Goal: Task Accomplishment & Management: Complete application form

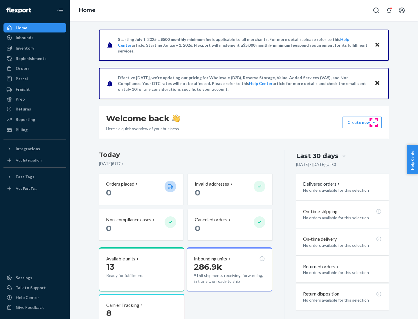
click at [374, 122] on button "Create new Create new inbound Create new order Create new product" at bounding box center [362, 123] width 39 height 12
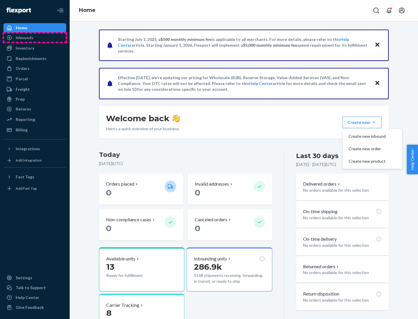
click at [35, 38] on div "Inbounds" at bounding box center [35, 38] width 62 height 8
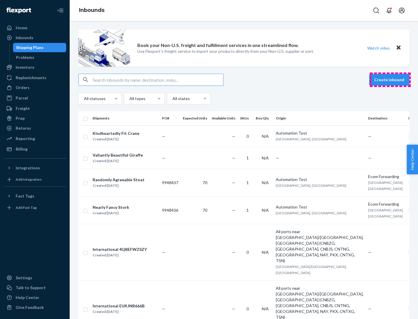
click at [390, 80] on button "Create inbound" at bounding box center [389, 80] width 40 height 12
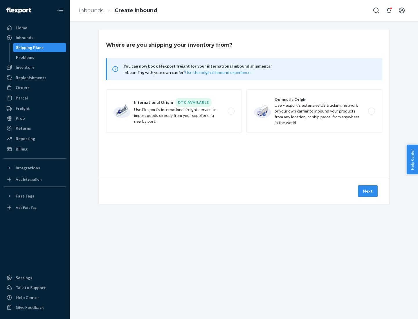
click at [314, 111] on label "Domestic Origin Use Flexport’s extensive US trucking network or your own carrie…" at bounding box center [314, 111] width 136 height 44
click at [371, 111] on input "Domestic Origin Use Flexport’s extensive US trucking network or your own carrie…" at bounding box center [373, 111] width 4 height 4
radio input "true"
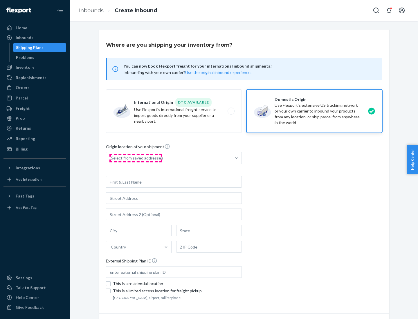
click at [136, 158] on div "Select from saved addresses" at bounding box center [137, 158] width 52 height 6
click at [111, 158] on input "Select from saved addresses" at bounding box center [111, 158] width 1 height 6
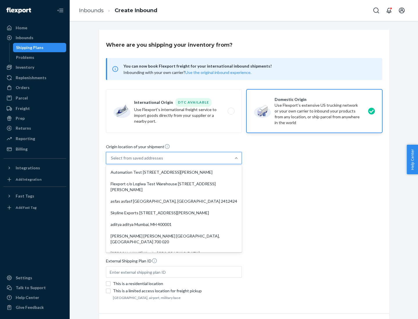
scroll to position [2, 0]
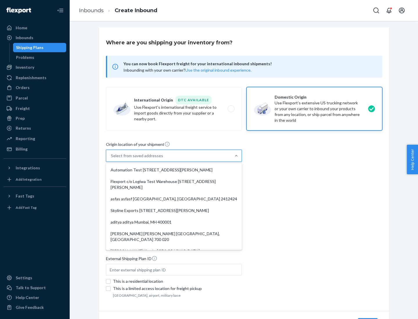
click at [174, 170] on div "Automation Test [STREET_ADDRESS][PERSON_NAME]" at bounding box center [174, 170] width 134 height 12
click at [111, 159] on input "option Automation Test [STREET_ADDRESS][PERSON_NAME]. 9 results available. Use …" at bounding box center [111, 156] width 1 height 6
type input "Automation Test"
type input "9th Floor"
type input "[GEOGRAPHIC_DATA]"
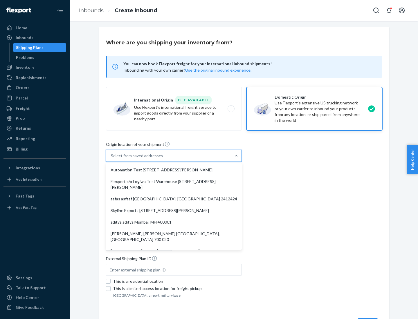
type input "CA"
type input "94104"
type input "[STREET_ADDRESS][PERSON_NAME]"
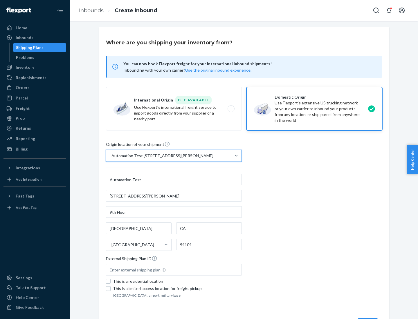
scroll to position [34, 0]
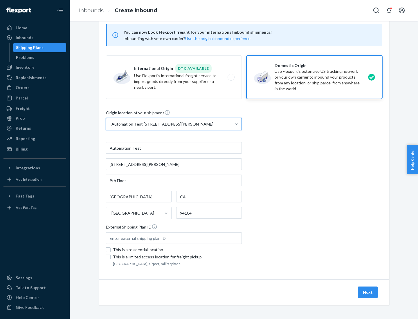
click at [368, 293] on button "Next" at bounding box center [368, 293] width 20 height 12
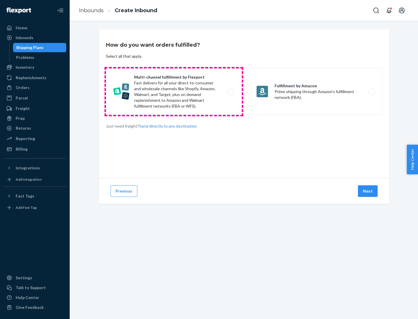
click at [174, 92] on label "Multi-channel fulfillment by Flexport Fast delivery for all your direct-to-cons…" at bounding box center [174, 92] width 136 height 46
click at [231, 92] on input "Multi-channel fulfillment by Flexport Fast delivery for all your direct-to-cons…" at bounding box center [233, 92] width 4 height 4
radio input "true"
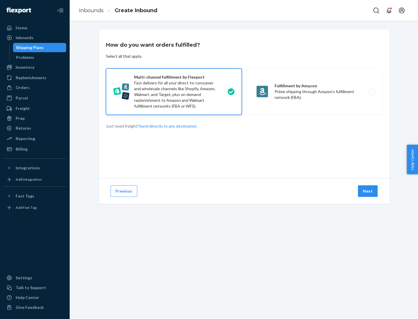
click at [368, 191] on button "Next" at bounding box center [368, 191] width 20 height 12
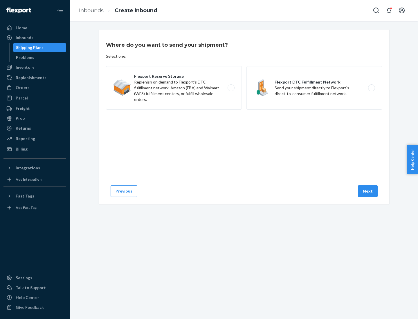
click at [314, 88] on label "Flexport DTC Fulfillment Network Send your shipment directly to Flexport's dire…" at bounding box center [314, 88] width 136 height 44
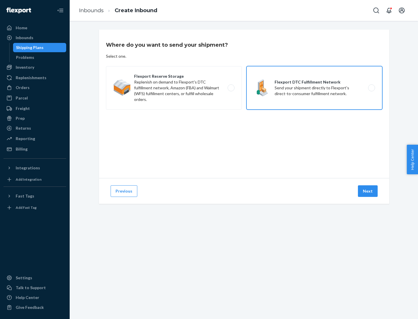
click at [371, 88] on input "Flexport DTC Fulfillment Network Send your shipment directly to Flexport's dire…" at bounding box center [373, 88] width 4 height 4
radio input "true"
click at [368, 191] on button "Next" at bounding box center [368, 191] width 20 height 12
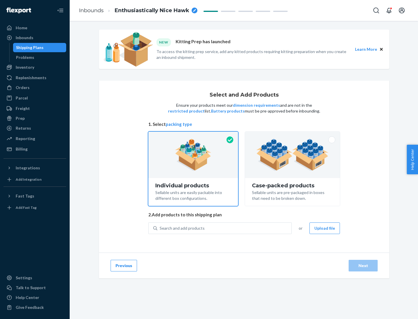
click at [293, 155] on img at bounding box center [292, 155] width 72 height 32
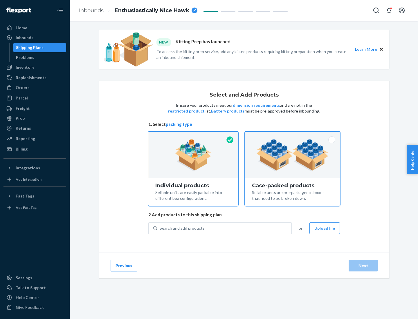
click at [293, 136] on input "Case-packed products Sellable units are pre-packaged in boxes that need to be b…" at bounding box center [293, 134] width 4 height 4
radio input "true"
radio input "false"
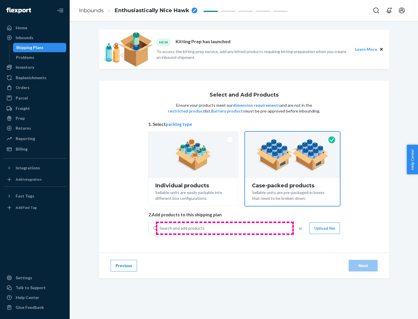
click at [225, 228] on div "Search and add products" at bounding box center [224, 228] width 134 height 10
click at [160, 228] on input "Search and add products" at bounding box center [160, 229] width 1 height 6
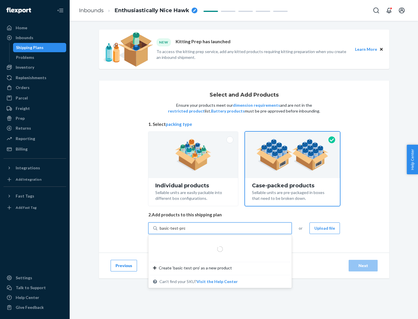
type input "basic-test-product-1"
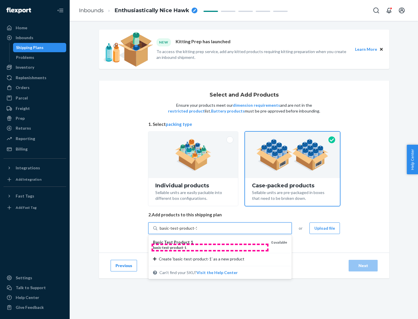
click at [210, 248] on div "basic - test - product - 1" at bounding box center [209, 247] width 113 height 5
click at [197, 231] on input "basic-test-product-1" at bounding box center [178, 229] width 37 height 6
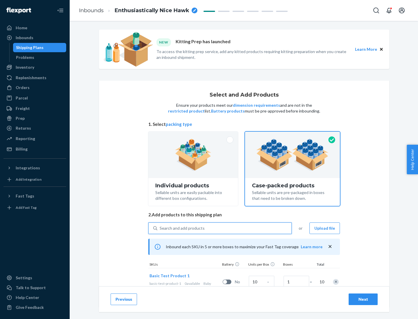
scroll to position [21, 0]
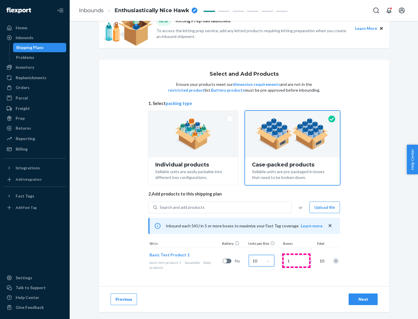
type input "10"
type input "7"
click at [363, 300] on div "Next" at bounding box center [363, 300] width 19 height 6
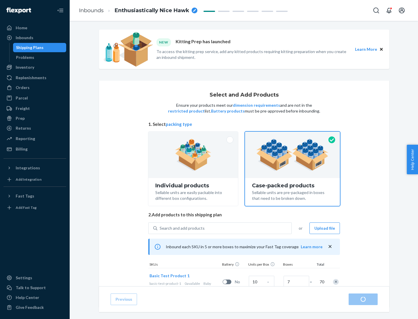
radio input "true"
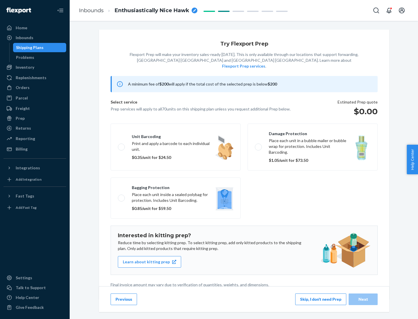
scroll to position [1, 0]
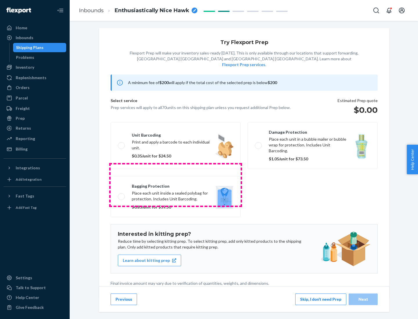
click at [176, 185] on label "Bagging protection Place each unit inside a sealed polybag for protection. Incl…" at bounding box center [176, 196] width 130 height 41
click at [122, 195] on input "Bagging protection Place each unit inside a sealed polybag for protection. Incl…" at bounding box center [120, 197] width 4 height 4
checkbox input "true"
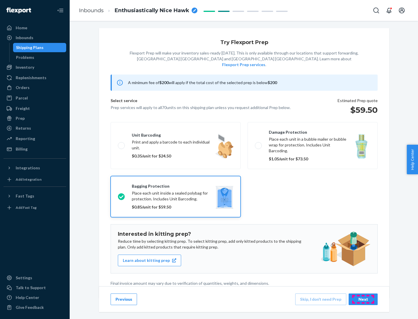
click at [363, 299] on div "Next" at bounding box center [363, 300] width 19 height 6
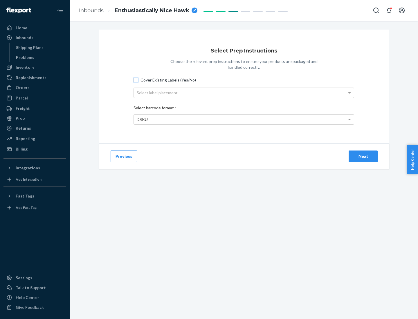
click at [136, 80] on input "Cover Existing Labels (Yes/No)" at bounding box center [136, 80] width 5 height 5
checkbox input "true"
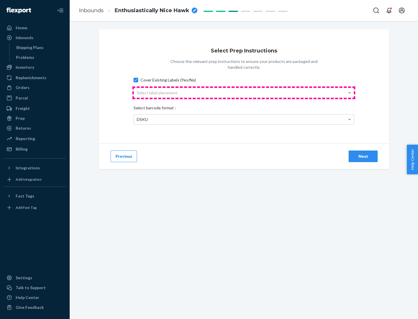
click at [244, 93] on div "Select label placement" at bounding box center [244, 93] width 220 height 10
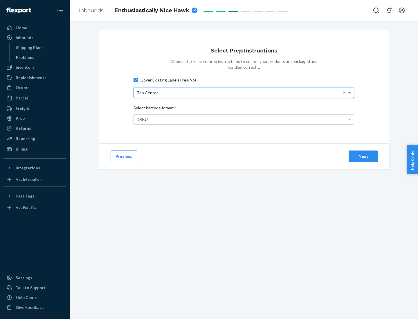
click at [244, 119] on div "DSKU" at bounding box center [244, 120] width 220 height 10
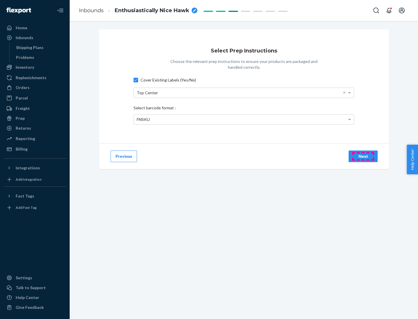
click at [363, 156] on div "Next" at bounding box center [363, 157] width 19 height 6
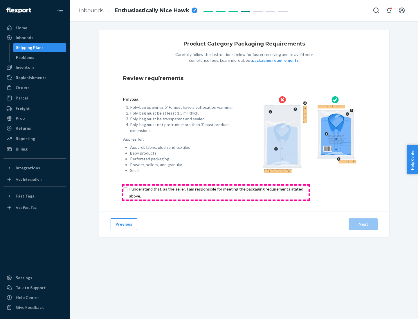
click at [216, 192] on input "checkbox" at bounding box center [219, 193] width 193 height 14
checkbox input "true"
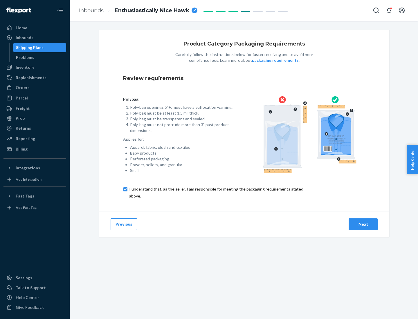
click at [363, 224] on div "Next" at bounding box center [363, 224] width 19 height 6
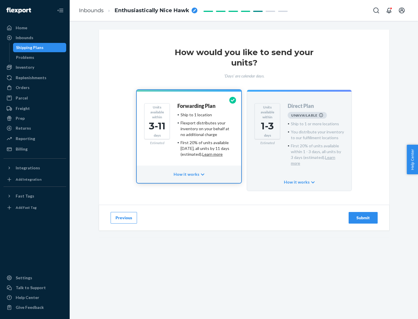
click at [197, 106] on h4 "Forwarding Plan" at bounding box center [196, 106] width 38 height 6
click at [363, 215] on div "Submit" at bounding box center [363, 218] width 19 height 6
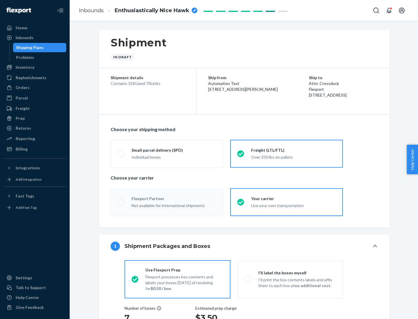
radio input "true"
radio input "false"
radio input "true"
radio input "false"
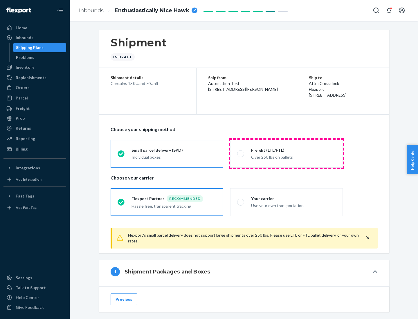
click at [286, 154] on div "Over 250 lbs on pallets" at bounding box center [293, 156] width 85 height 7
click at [241, 154] on input "Freight (LTL/FTL) Over 250 lbs on pallets" at bounding box center [239, 154] width 4 height 4
radio input "true"
radio input "false"
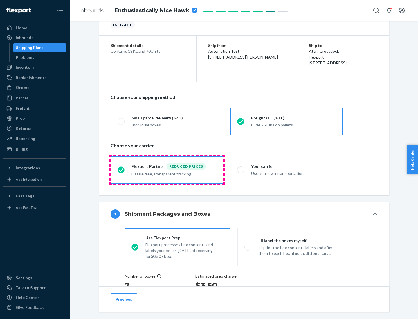
click at [167, 170] on div "Hassle free, transparent tracking" at bounding box center [173, 173] width 85 height 7
click at [121, 170] on input "Flexport Partner Reduced prices Hassle free, transparent tracking" at bounding box center [120, 170] width 4 height 4
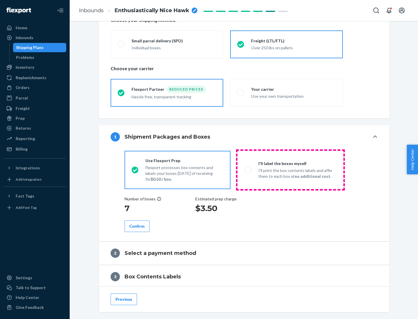
click at [290, 170] on p "I’ll print the box contents labels and affix them to each box at no additional …" at bounding box center [297, 174] width 78 height 12
click at [248, 170] on input "I'll label the boxes myself I’ll print the box contents labels and affix them t…" at bounding box center [246, 170] width 4 height 4
radio input "true"
radio input "false"
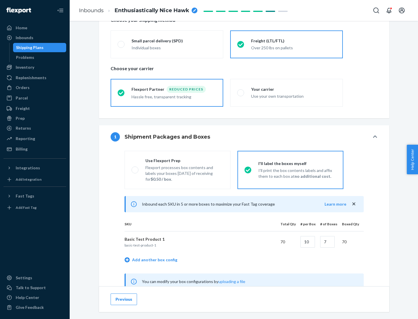
scroll to position [181, 0]
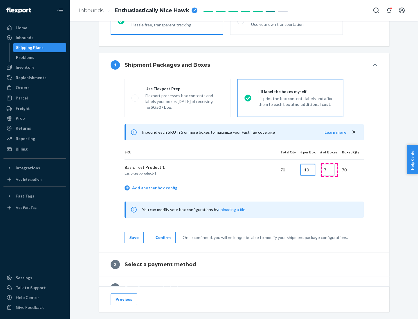
type input "10"
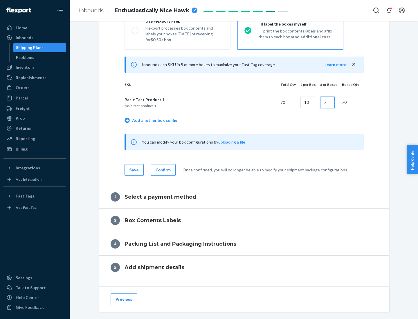
type input "7"
click at [162, 170] on div "Confirm" at bounding box center [163, 170] width 15 height 6
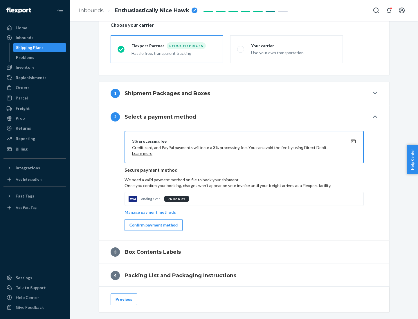
scroll to position [208, 0]
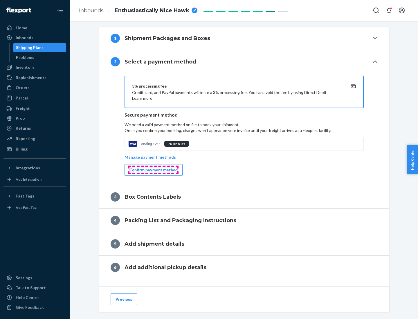
click at [153, 170] on div "Confirm payment method" at bounding box center [153, 170] width 48 height 6
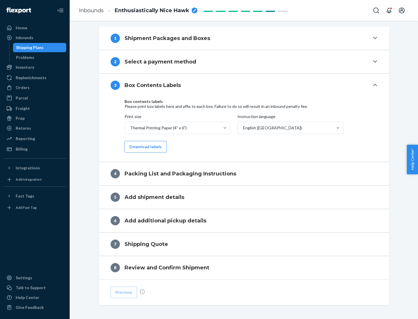
scroll to position [185, 0]
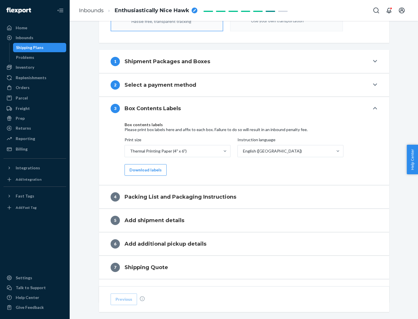
click at [144, 170] on button "Download labels" at bounding box center [146, 170] width 42 height 12
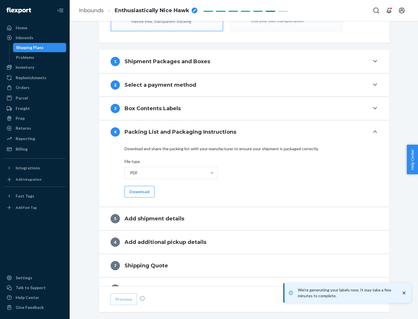
scroll to position [207, 0]
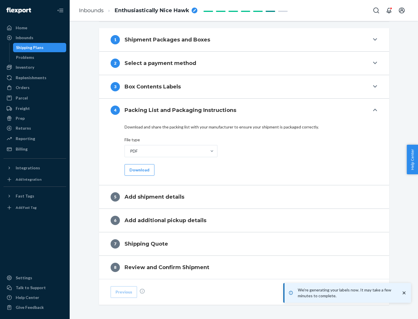
click at [139, 170] on button "Download" at bounding box center [140, 170] width 30 height 12
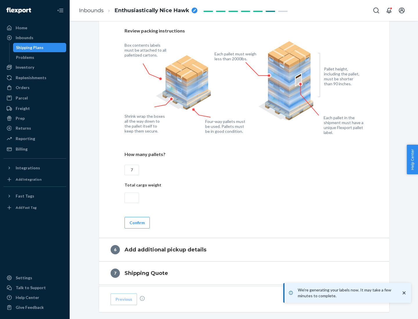
scroll to position [400, 0]
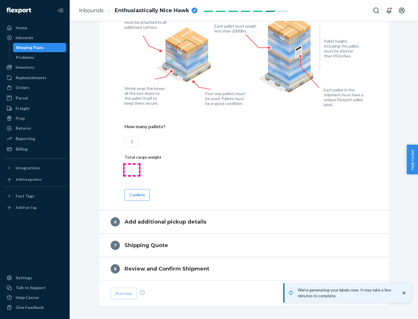
type input "7"
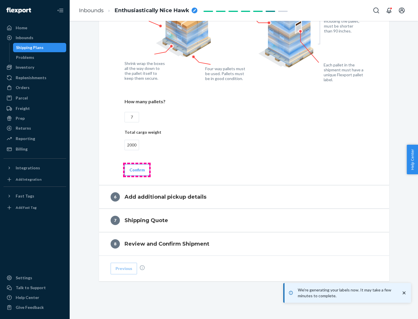
type input "2000"
click at [137, 170] on button "Confirm" at bounding box center [137, 170] width 25 height 12
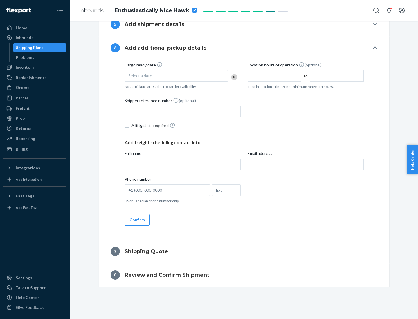
scroll to position [222, 0]
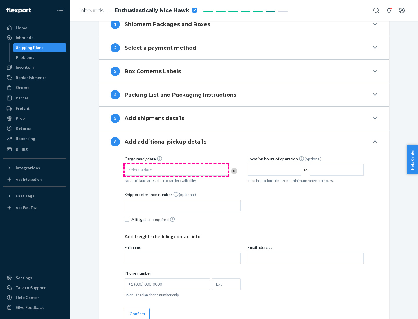
click at [176, 170] on div "Select a date" at bounding box center [176, 170] width 103 height 12
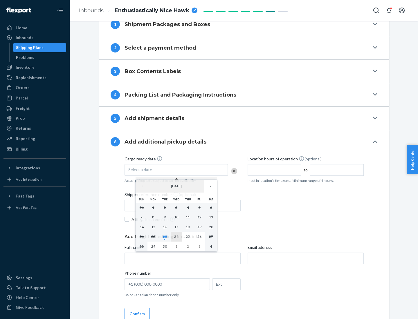
click at [176, 237] on abbr "24" at bounding box center [176, 237] width 4 height 4
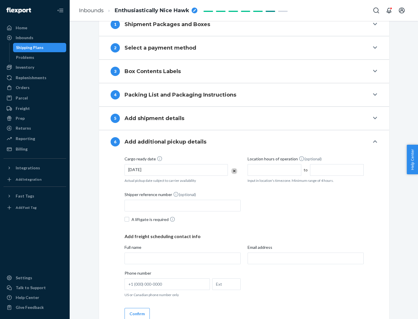
scroll to position [311, 0]
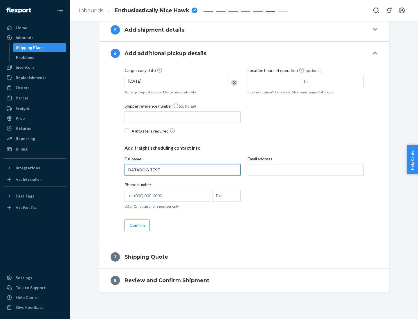
type input "DATADOG TEST"
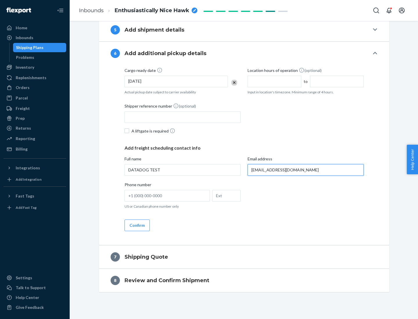
scroll to position [316, 0]
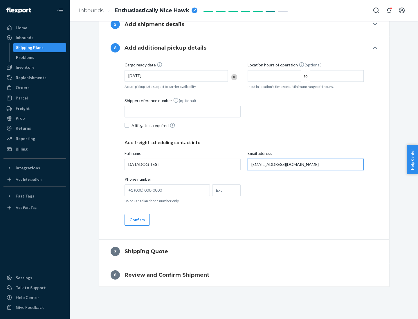
type input "[EMAIL_ADDRESS][DOMAIN_NAME]"
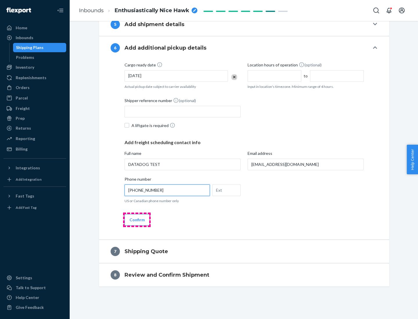
type input "[PHONE_NUMBER]"
click at [137, 220] on button "Confirm" at bounding box center [137, 220] width 25 height 12
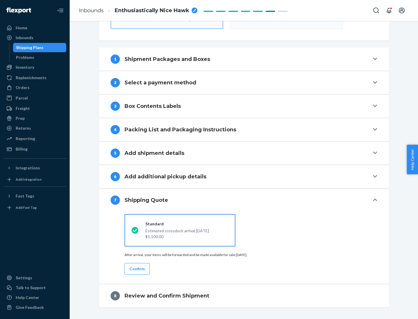
scroll to position [208, 0]
